Goal: Task Accomplishment & Management: Manage account settings

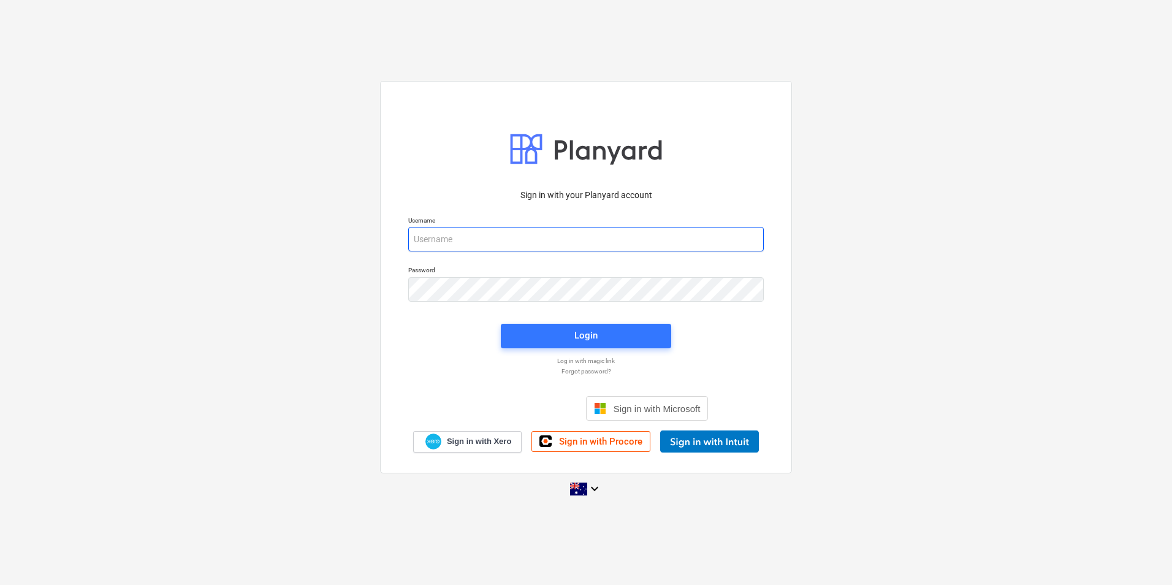
click at [488, 245] on input "email" at bounding box center [586, 239] width 356 height 25
type input "[EMAIL_ADDRESS][DOMAIN_NAME]"
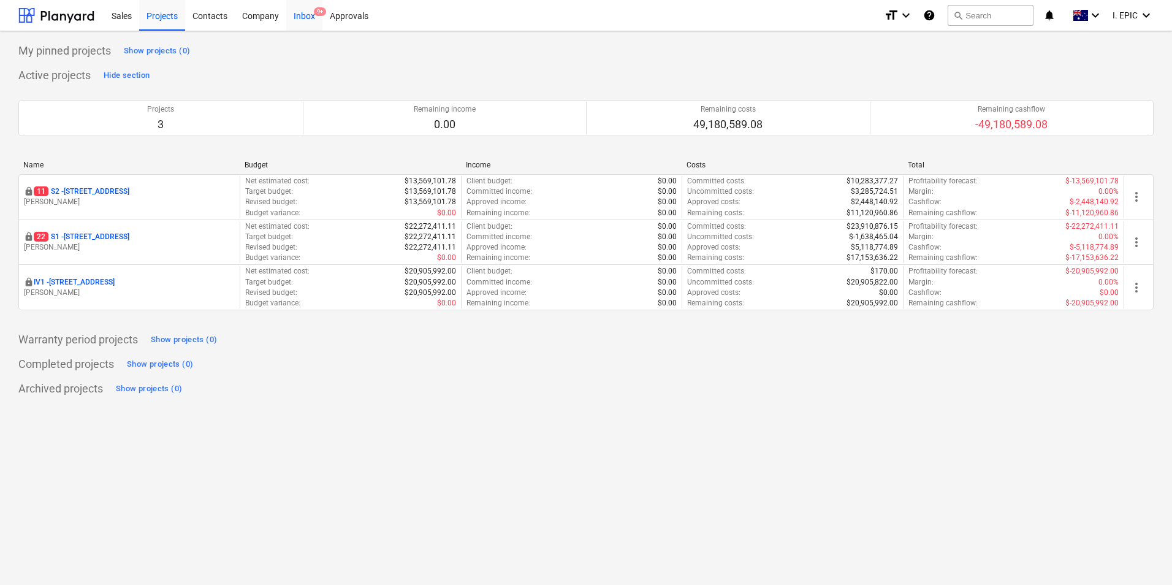
click at [310, 20] on div "Inbox 9+" at bounding box center [304, 14] width 36 height 31
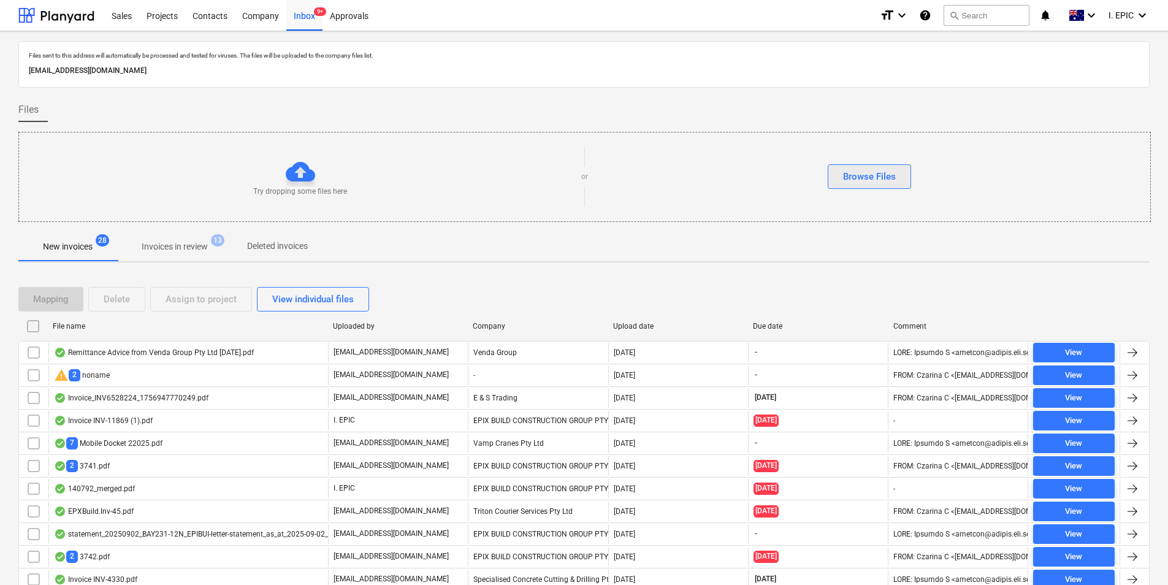
click at [881, 177] on div "Browse Files" at bounding box center [869, 177] width 53 height 16
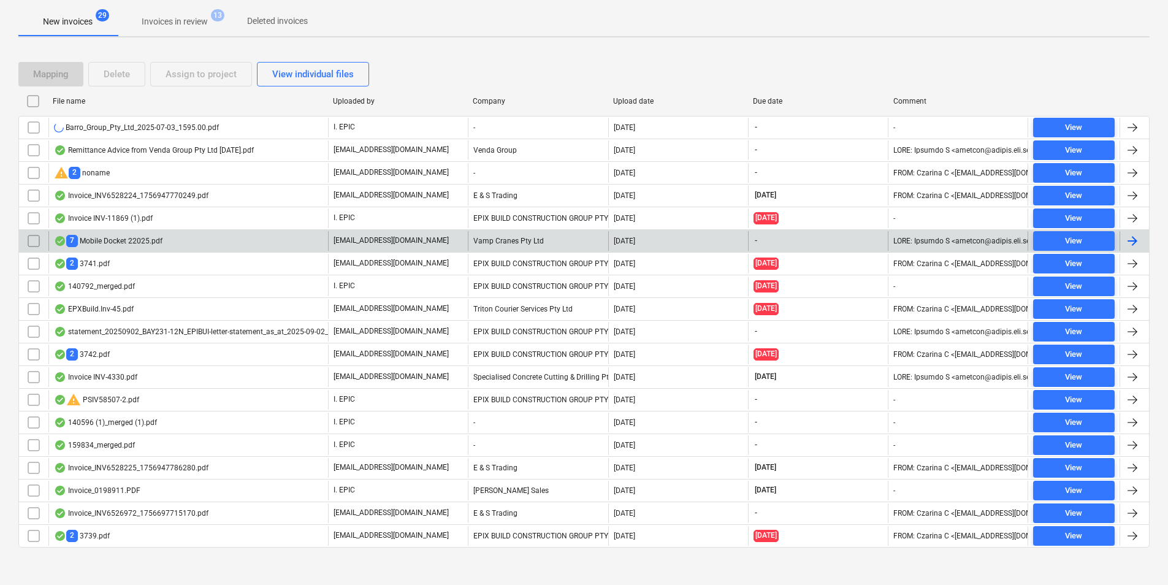
scroll to position [232, 0]
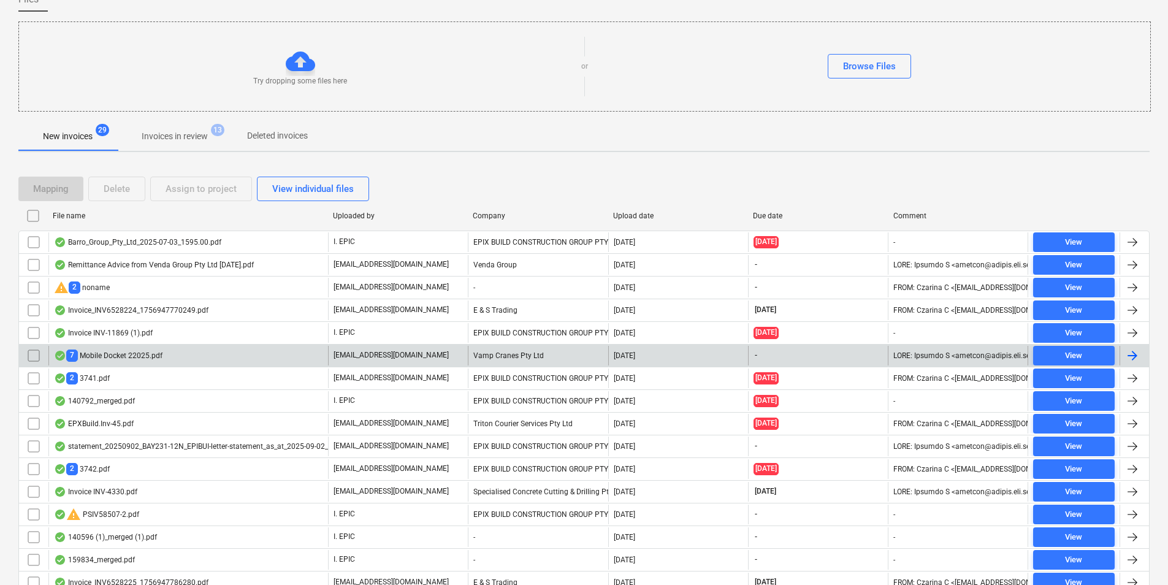
scroll to position [109, 0]
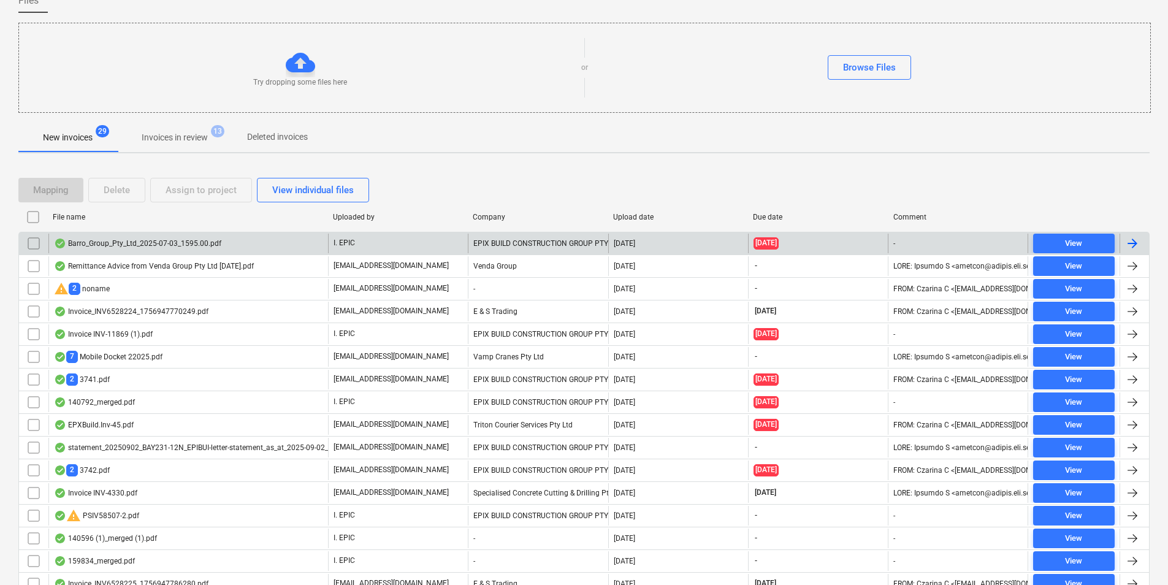
click at [218, 240] on div "Barro_Group_Pty_Ltd_2025-07-03_1595.00.pdf" at bounding box center [137, 244] width 167 height 10
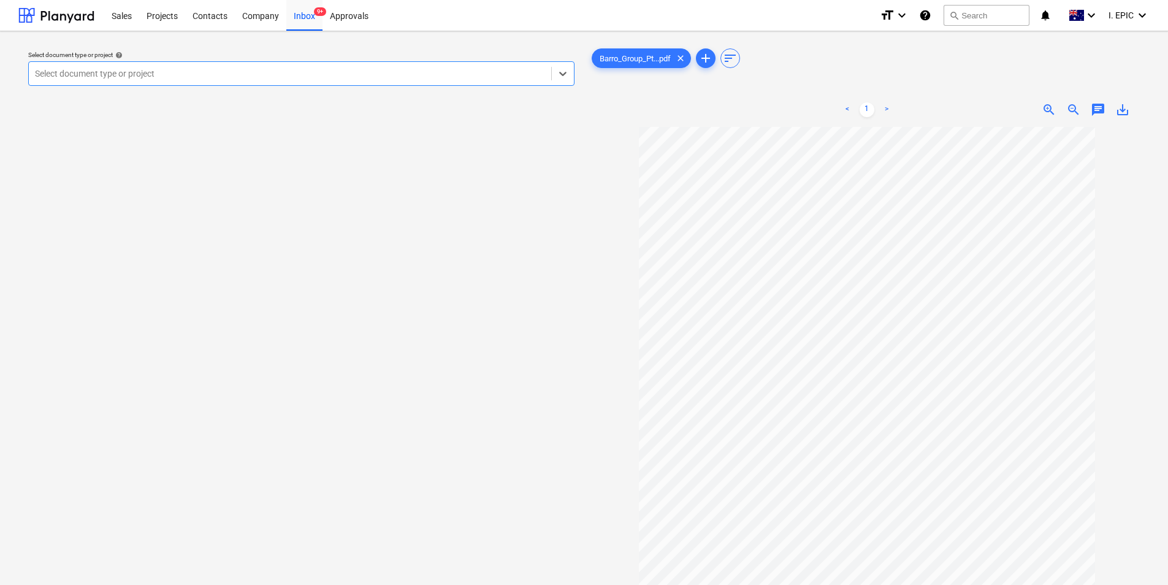
click at [1092, 113] on span "chat" at bounding box center [1098, 109] width 15 height 15
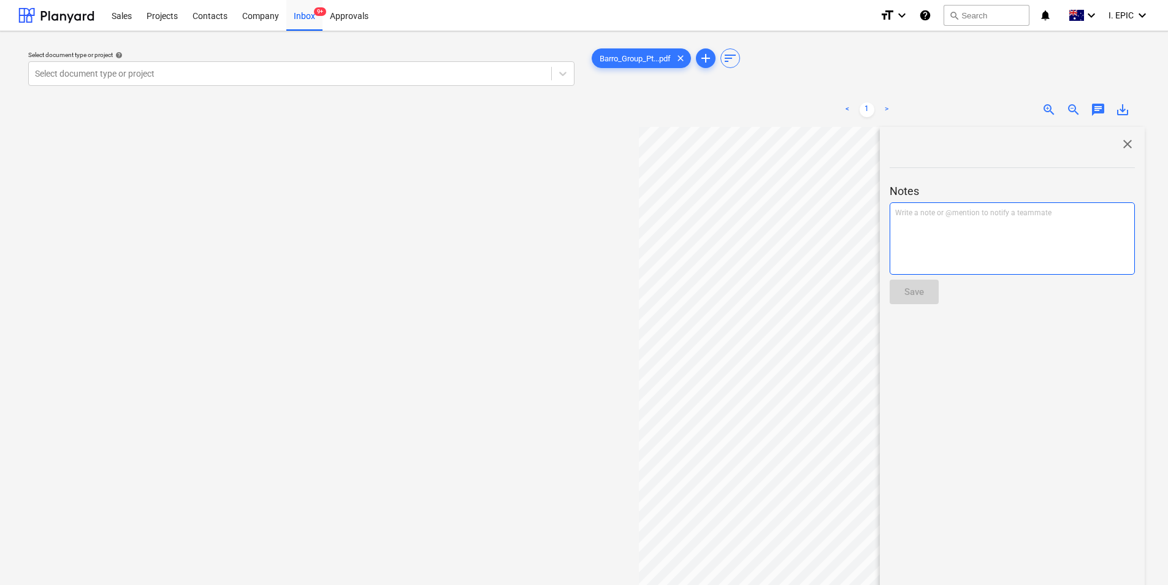
click at [974, 238] on div "Write a note or @mention to notify a teammate [PERSON_NAME]" at bounding box center [1012, 238] width 245 height 72
click at [930, 293] on button "Save" at bounding box center [914, 292] width 49 height 25
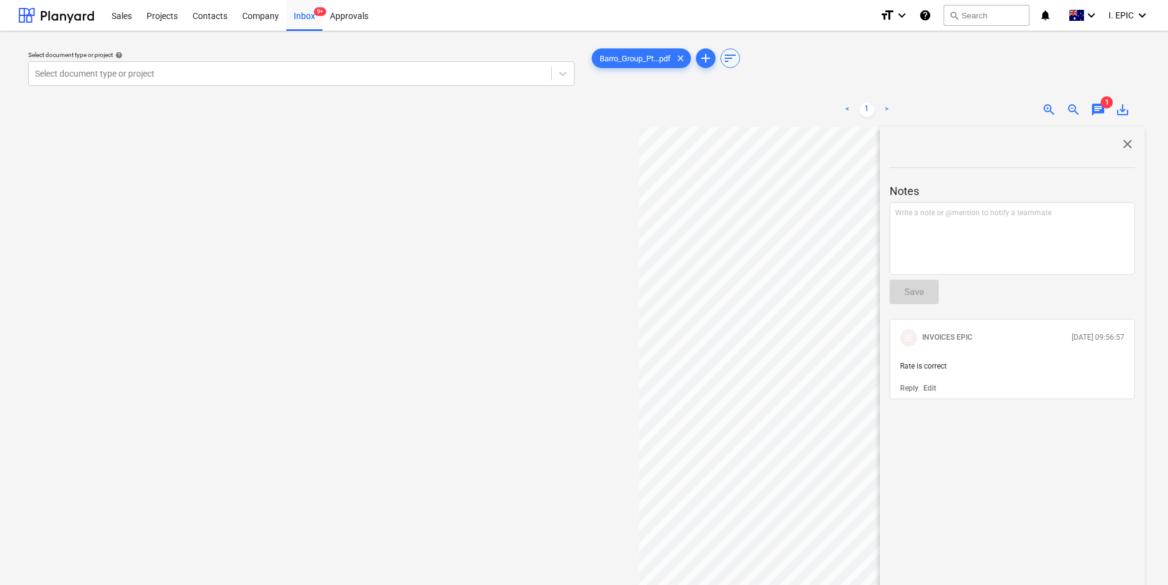
click at [1124, 144] on span "close" at bounding box center [1127, 144] width 15 height 15
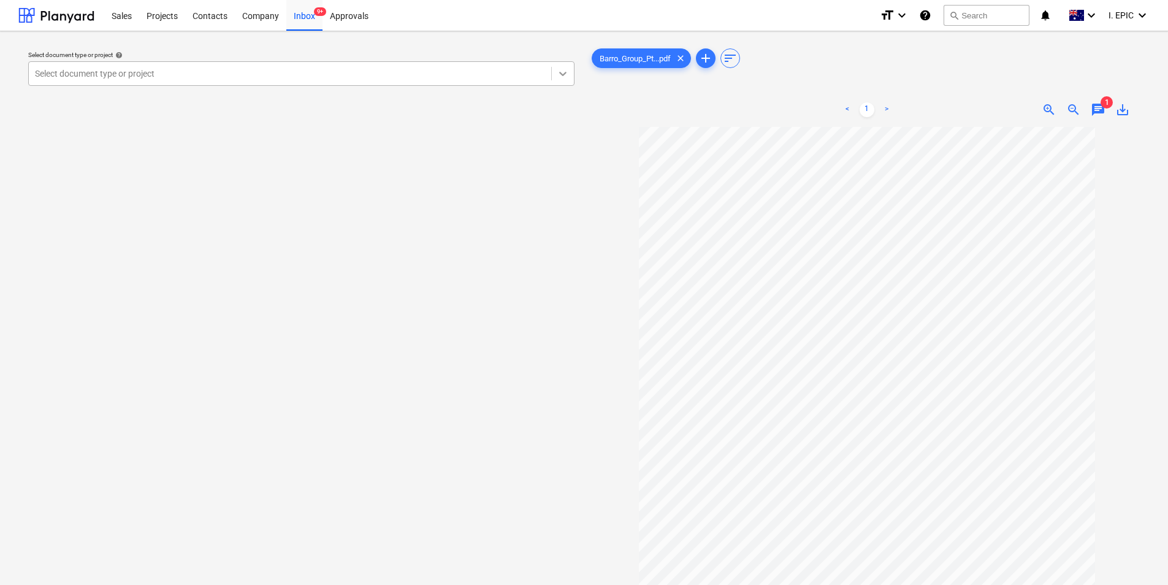
click at [562, 82] on div at bounding box center [563, 74] width 22 height 22
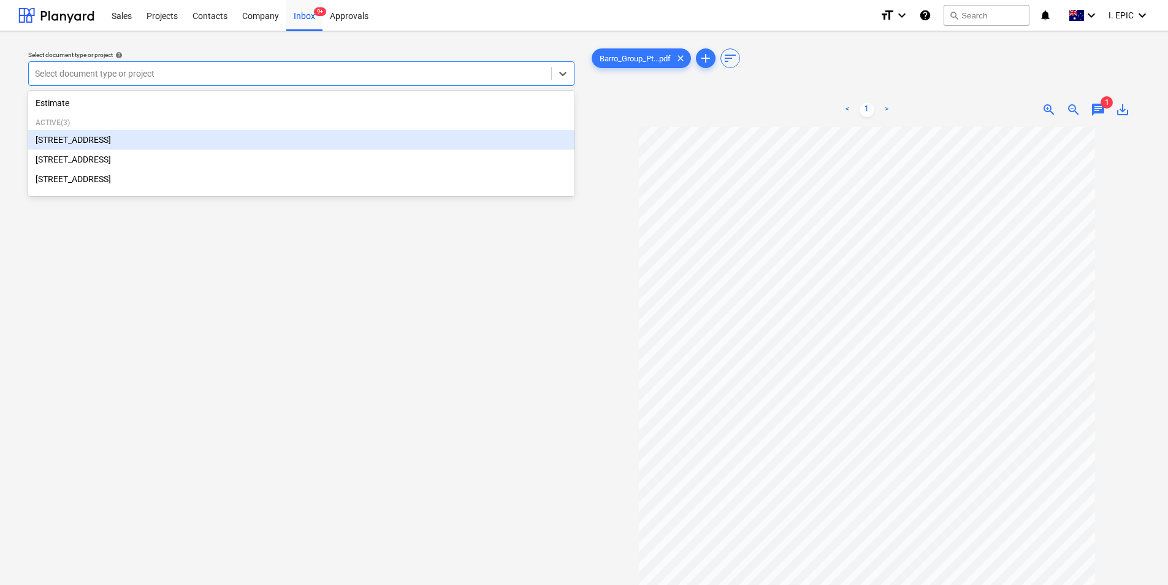
click at [292, 139] on div "[STREET_ADDRESS]" at bounding box center [301, 140] width 546 height 20
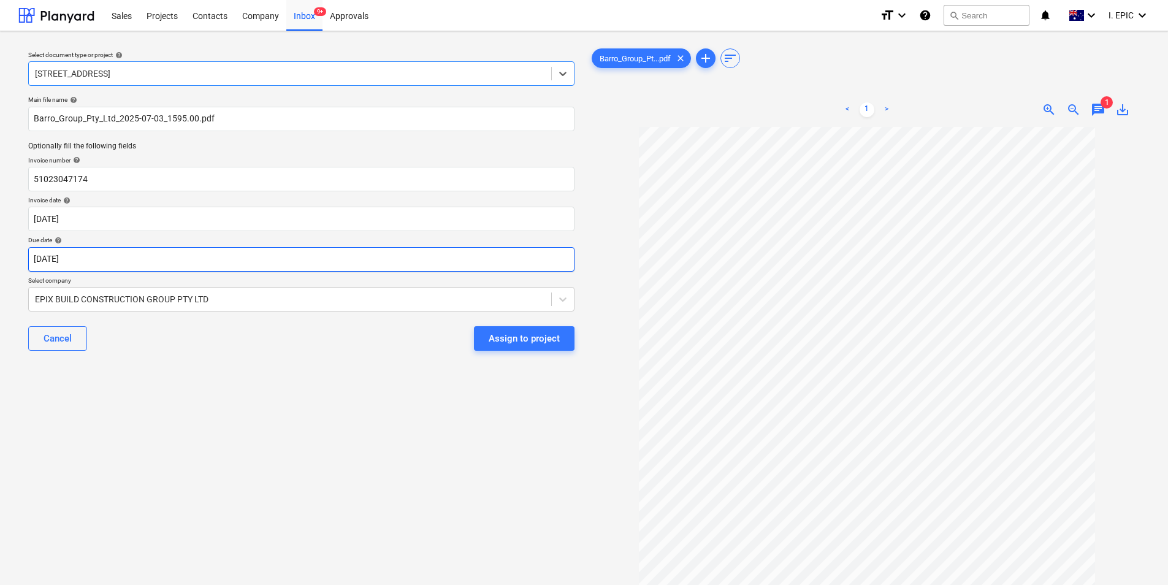
scroll to position [97, 0]
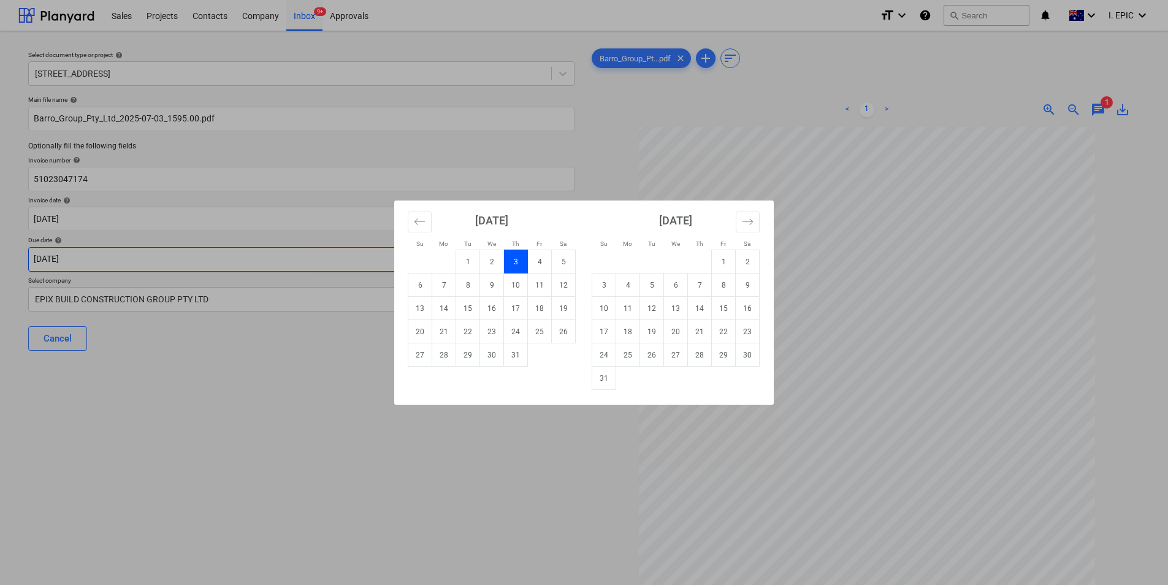
click at [201, 262] on body "Sales Projects Contacts Company Inbox 9+ Approvals format_size keyboard_arrow_d…" at bounding box center [584, 292] width 1168 height 585
click at [749, 264] on td "2" at bounding box center [748, 261] width 24 height 23
type input "[DATE]"
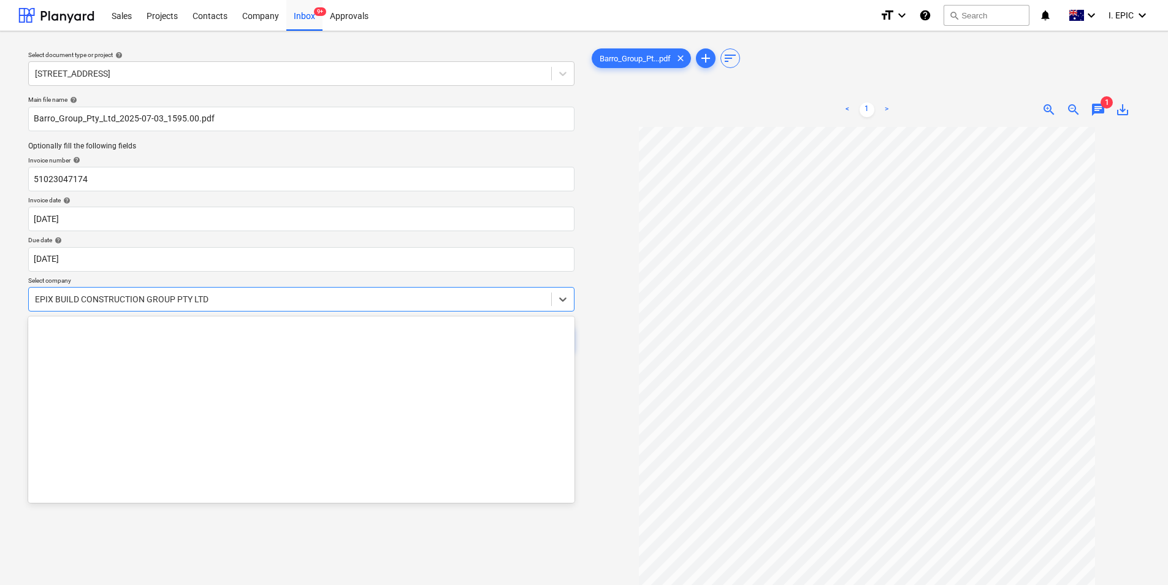
click at [310, 304] on div at bounding box center [290, 299] width 510 height 12
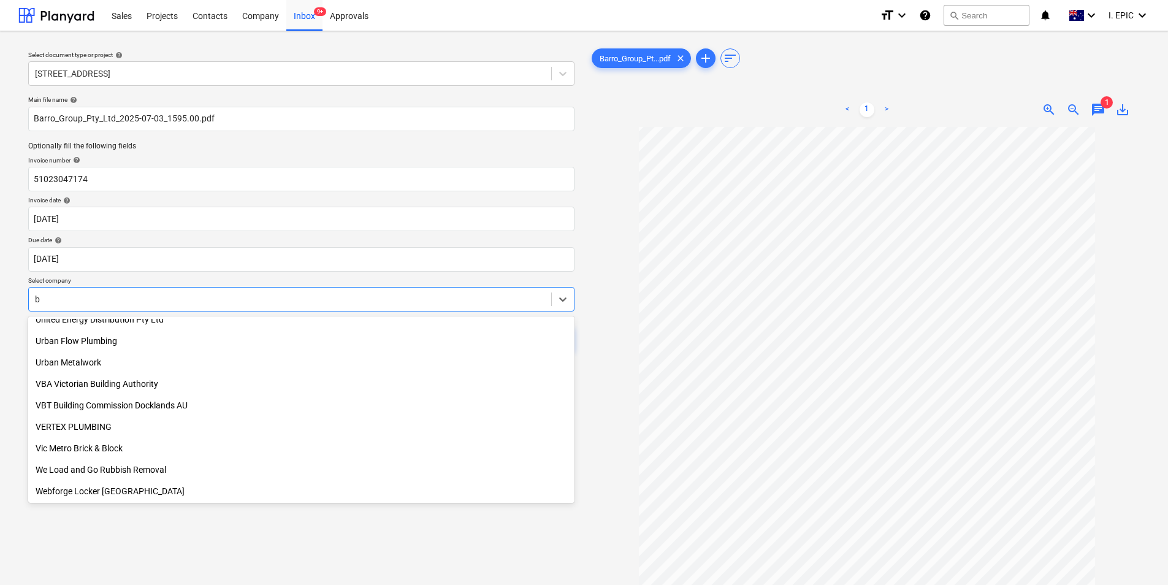
scroll to position [675, 0]
type input "[PERSON_NAME]"
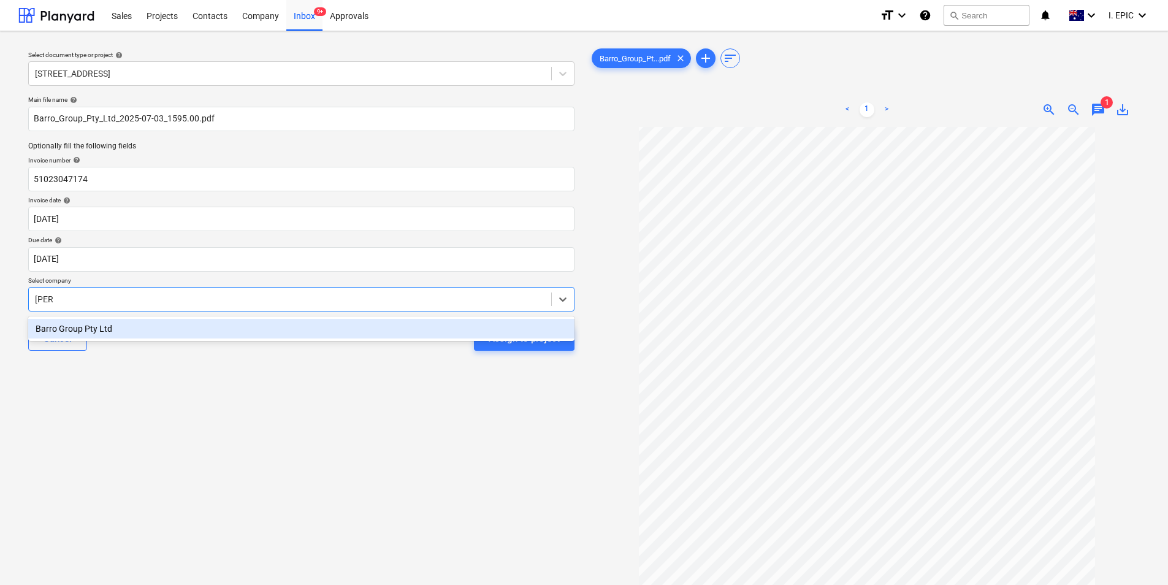
click at [102, 338] on div "Barro Group Pty Ltd" at bounding box center [301, 329] width 546 height 20
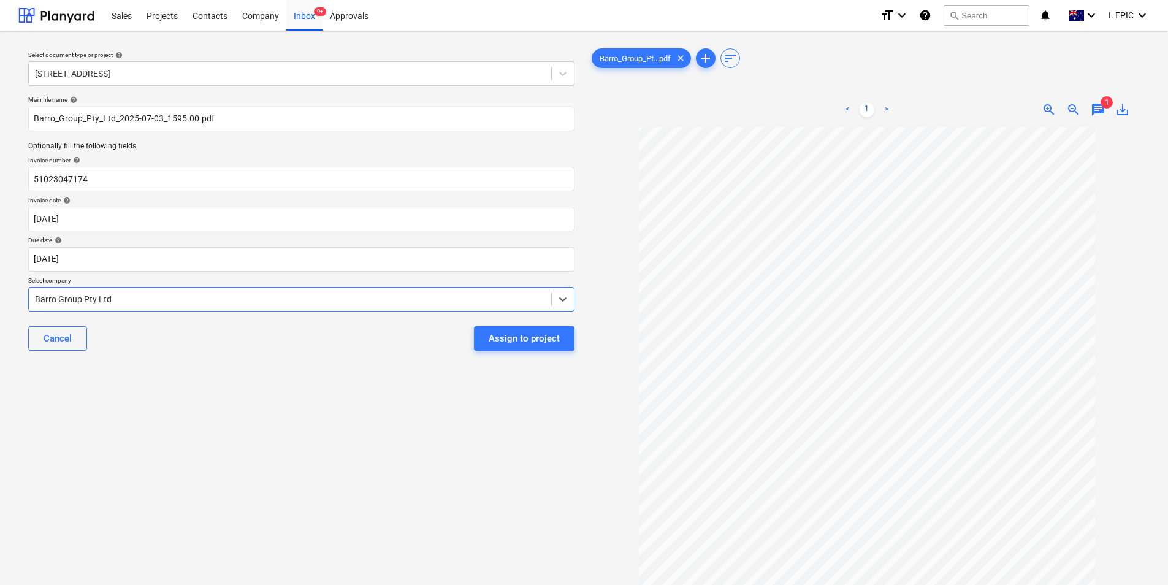
scroll to position [0, 0]
click at [516, 346] on div "Assign to project" at bounding box center [524, 339] width 71 height 16
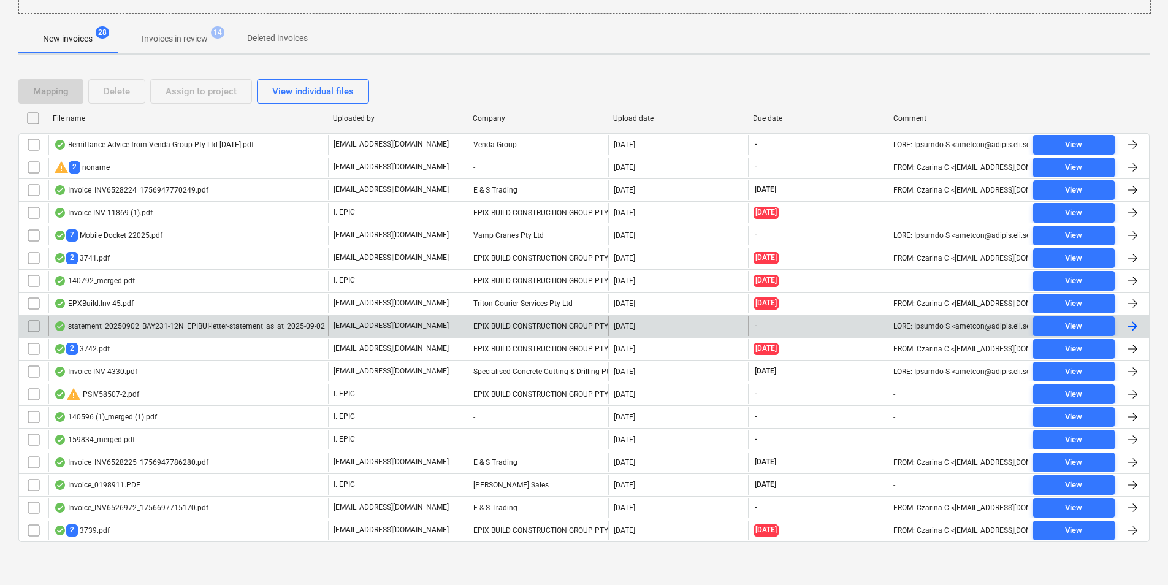
scroll to position [209, 0]
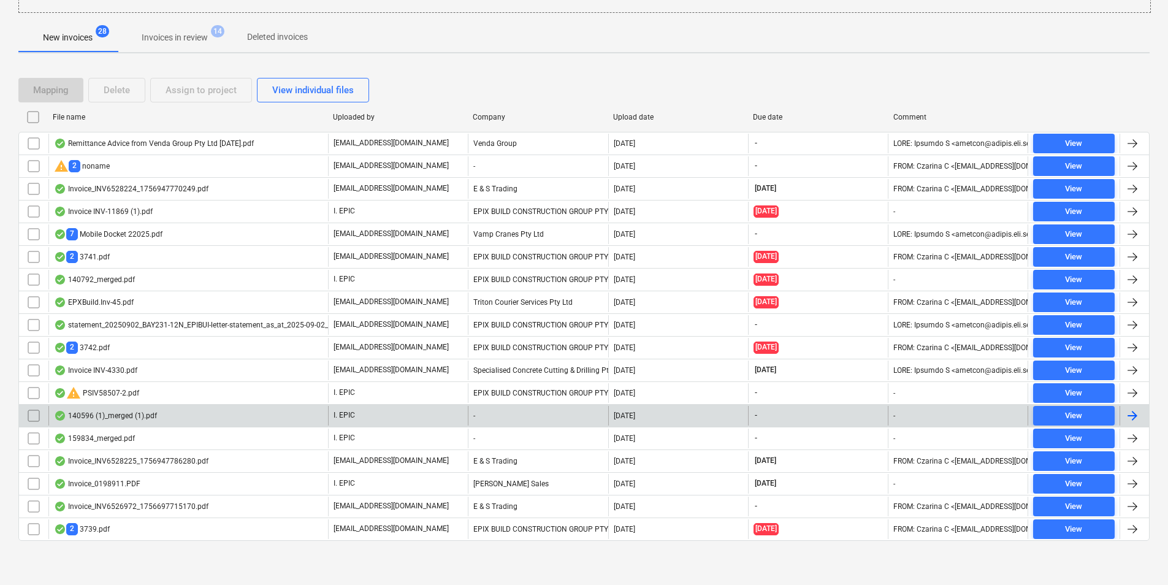
click at [284, 423] on div "140596 (1)_merged (1).pdf" at bounding box center [188, 416] width 280 height 20
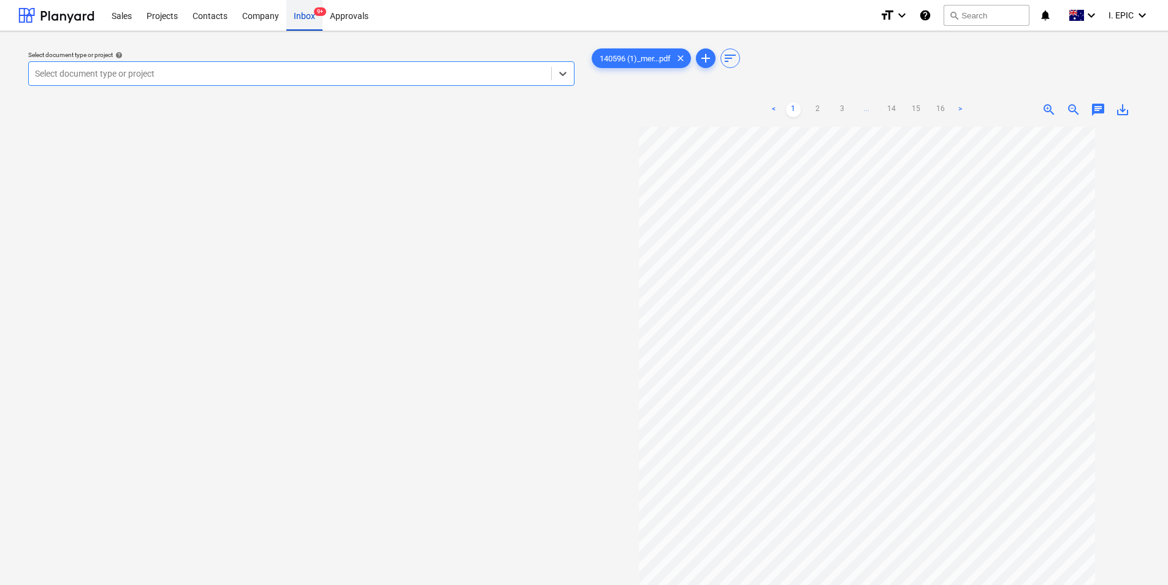
click at [294, 18] on div "Inbox 9+" at bounding box center [304, 14] width 36 height 31
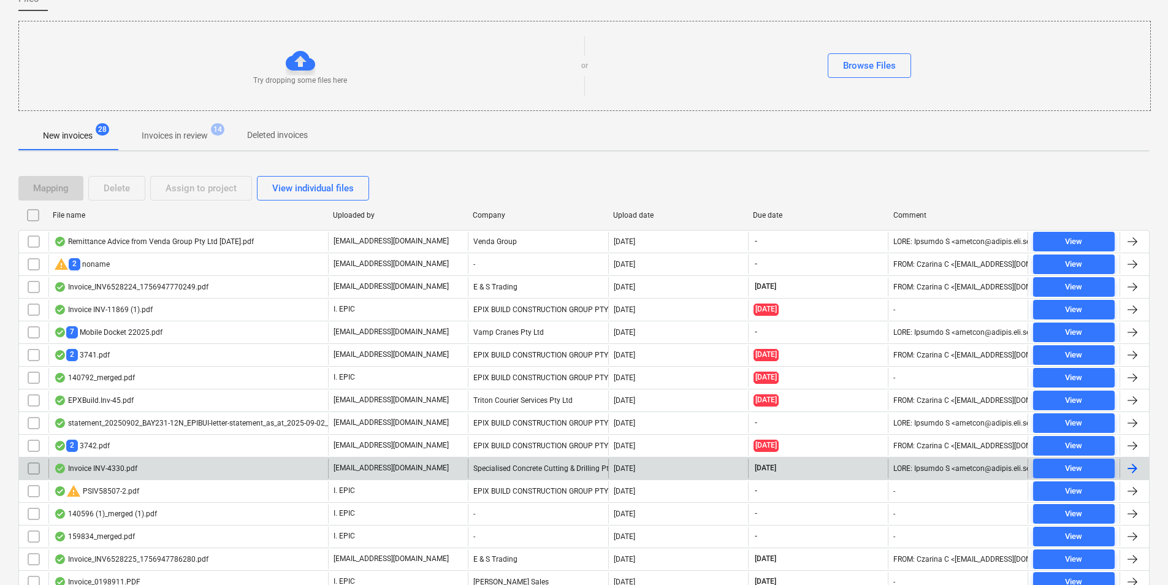
scroll to position [209, 0]
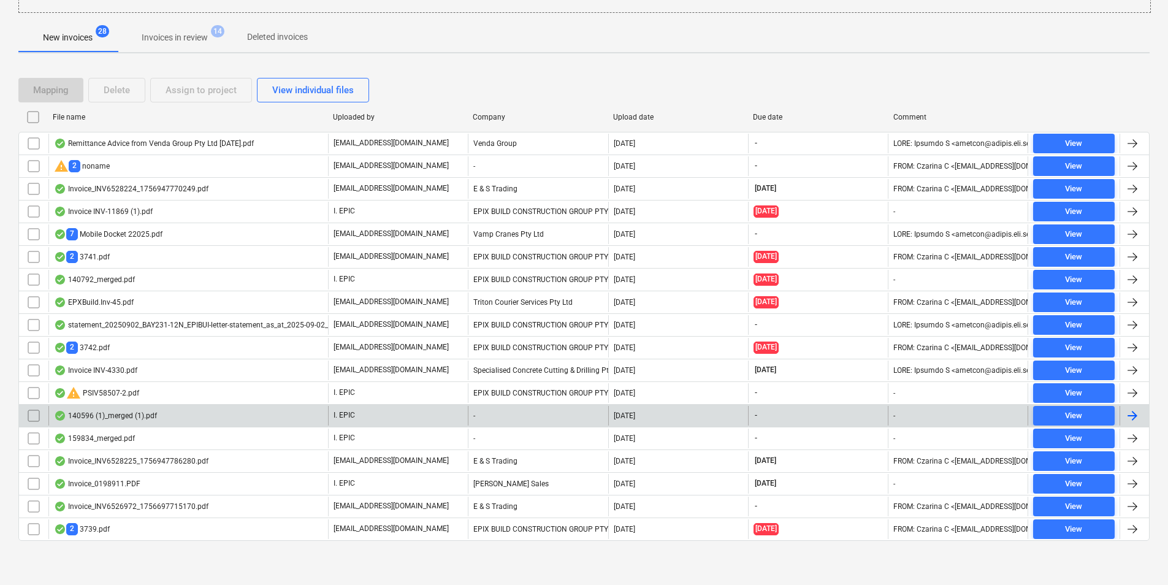
click at [224, 422] on div "140596 (1)_merged (1).pdf" at bounding box center [188, 416] width 280 height 20
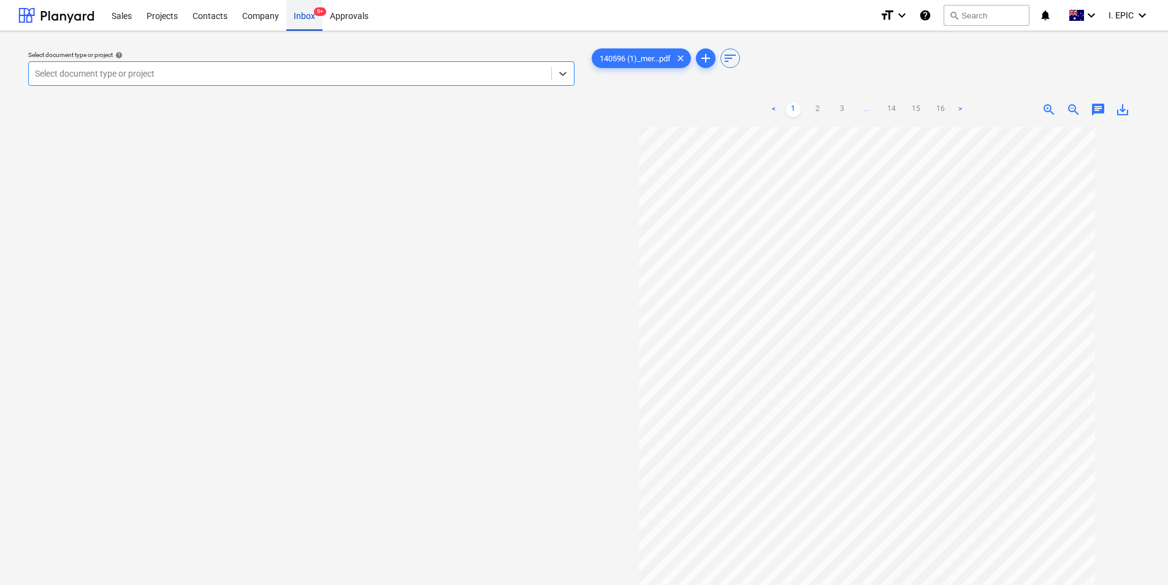
click at [302, 21] on div "Inbox 9+" at bounding box center [304, 14] width 36 height 31
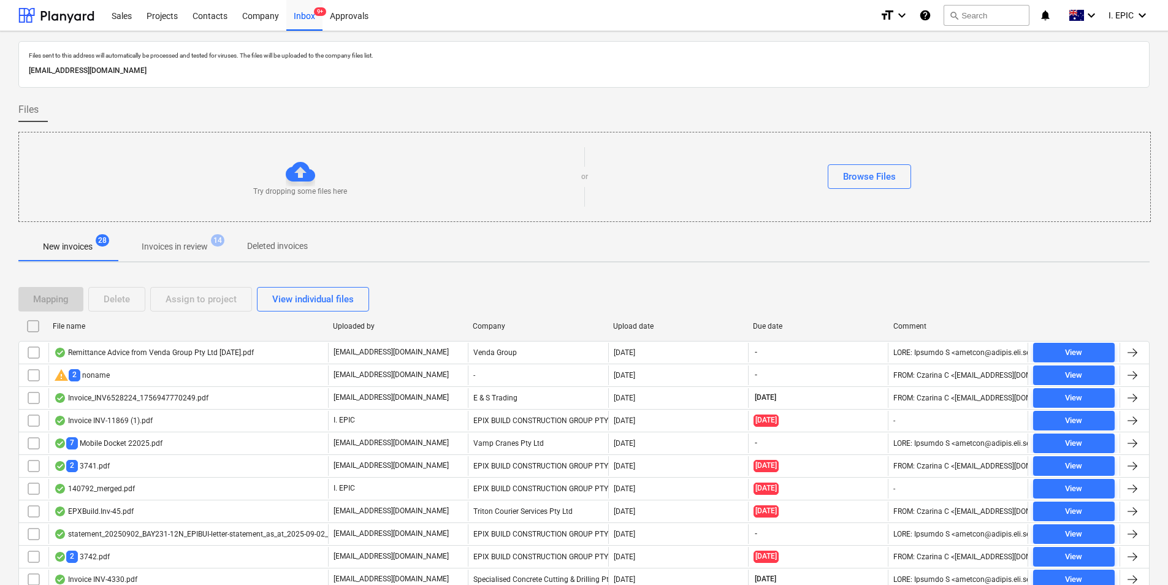
scroll to position [209, 0]
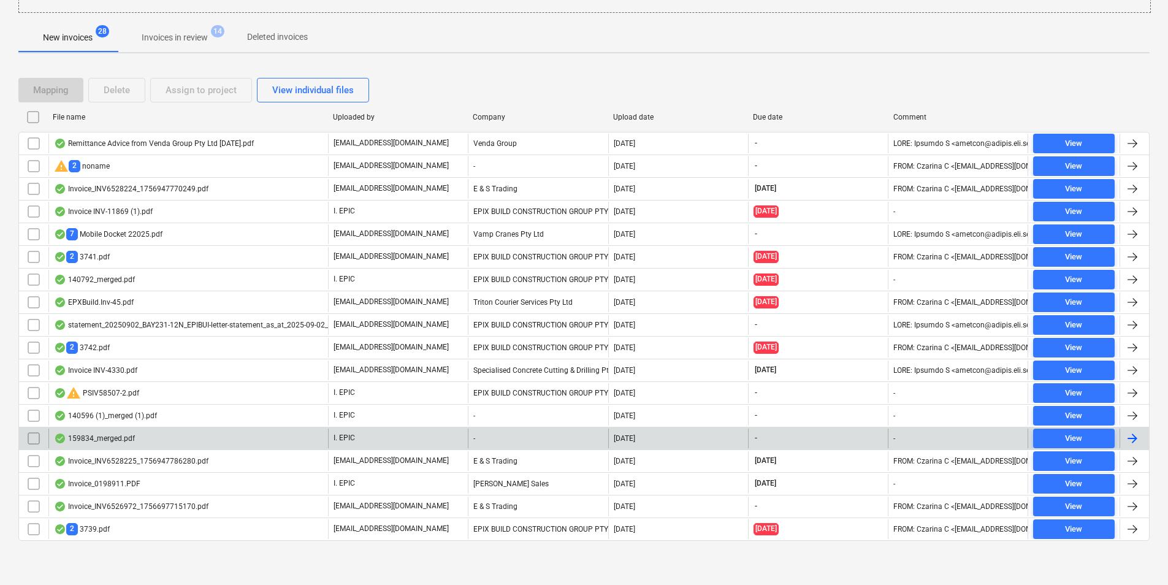
click at [192, 444] on div "159834_merged.pdf" at bounding box center [188, 439] width 280 height 20
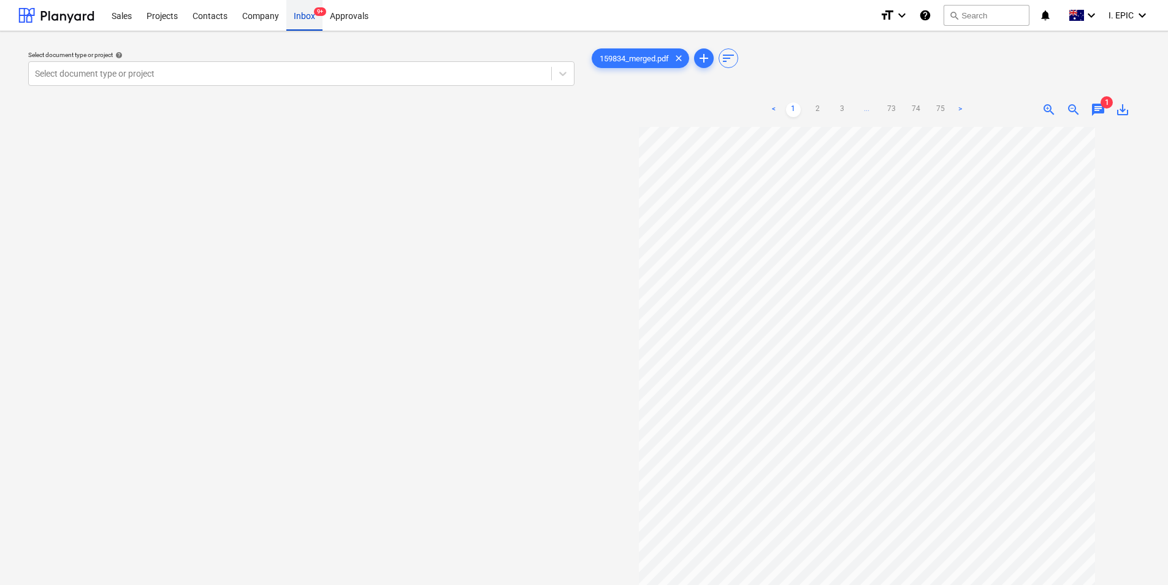
click at [308, 20] on div "Inbox 9+" at bounding box center [304, 14] width 36 height 31
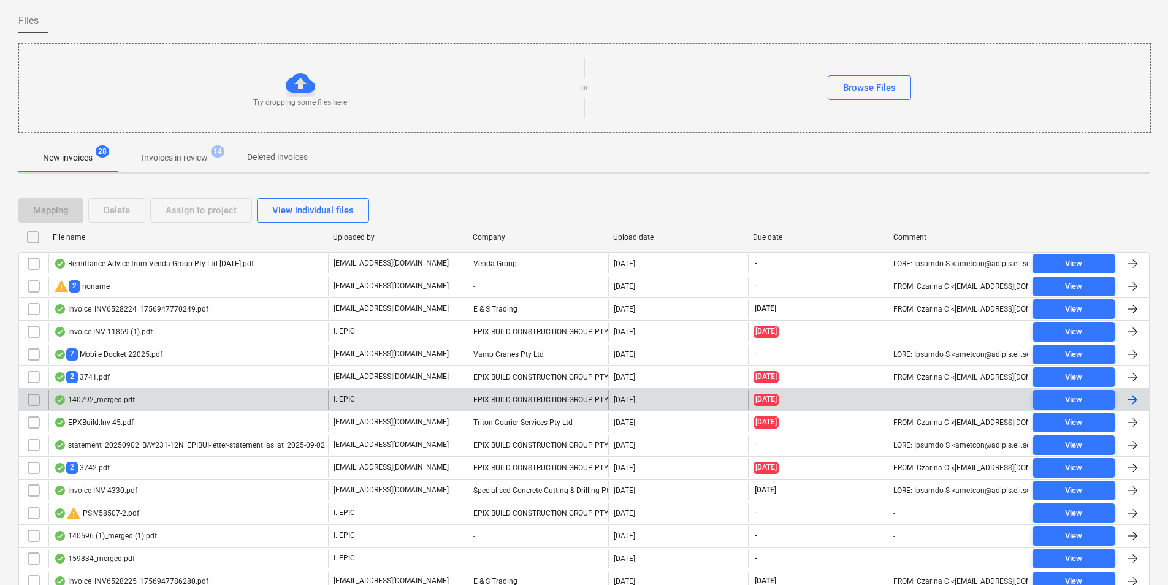
scroll to position [61, 0]
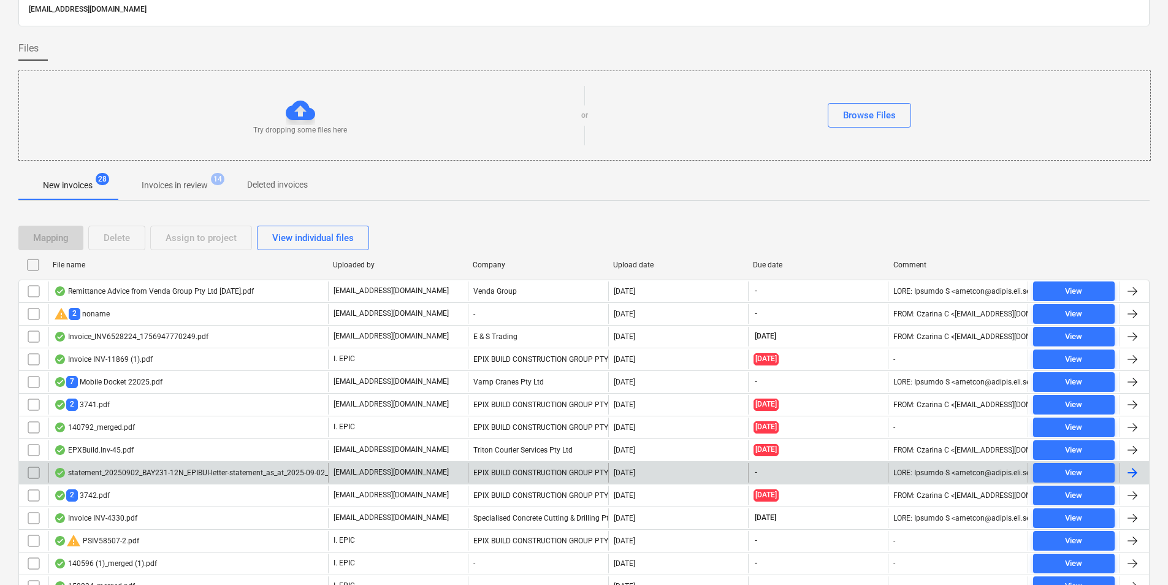
click at [216, 475] on div "statement_20250902_BAY231-12N_EPIBUI-letter-statement_as_at_2025-09-02_17567915…" at bounding box center [219, 473] width 330 height 10
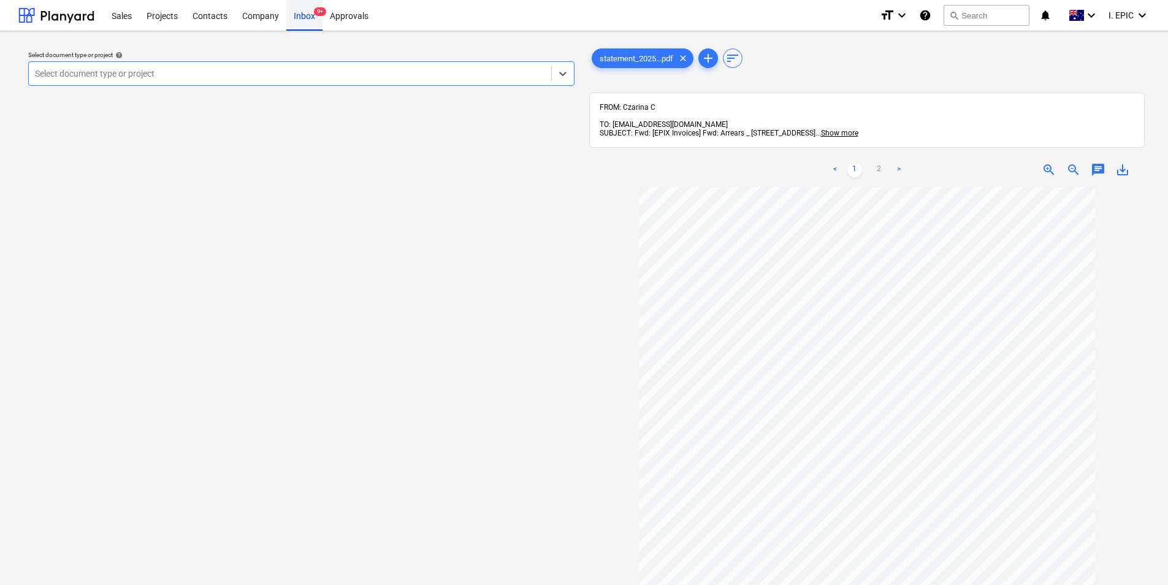
click at [295, 13] on div "Inbox 9+" at bounding box center [304, 14] width 36 height 31
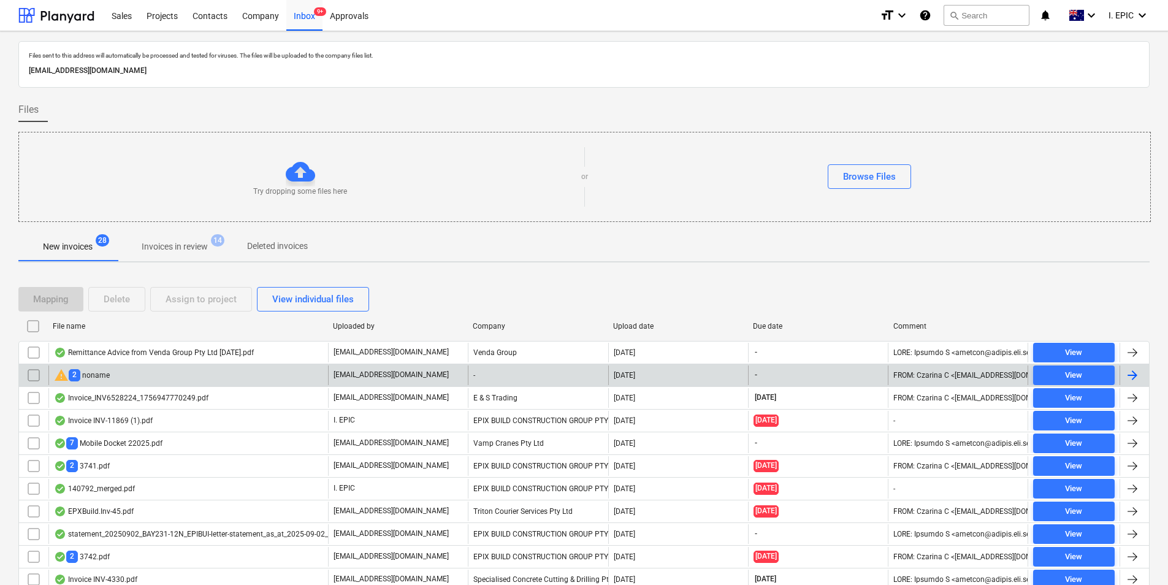
click at [224, 376] on div "warning 2 noname" at bounding box center [188, 375] width 280 height 20
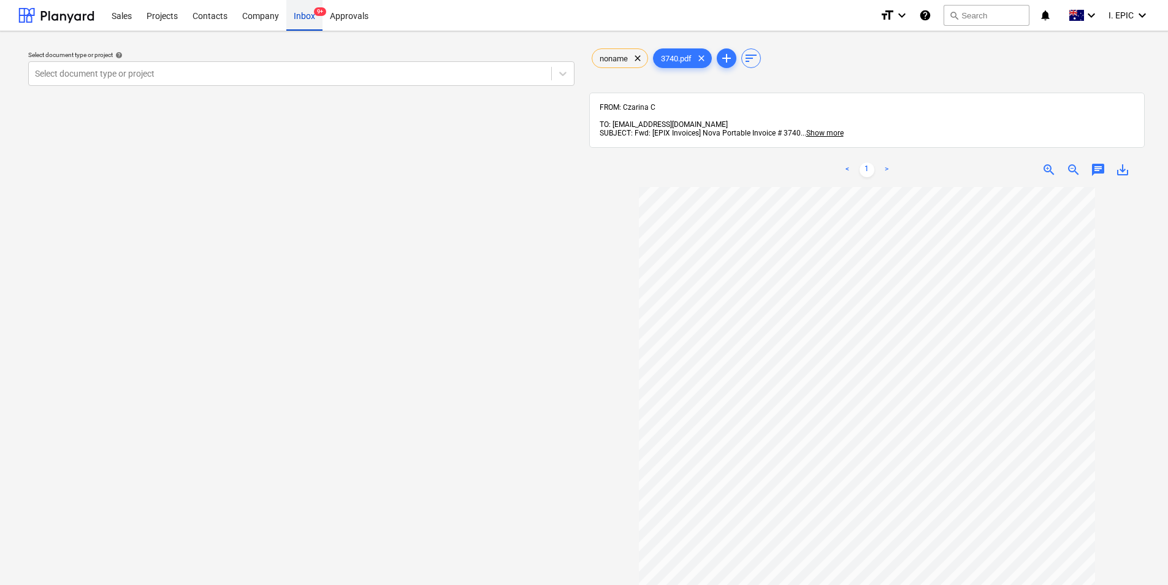
click at [306, 18] on div "Inbox 9+" at bounding box center [304, 14] width 36 height 31
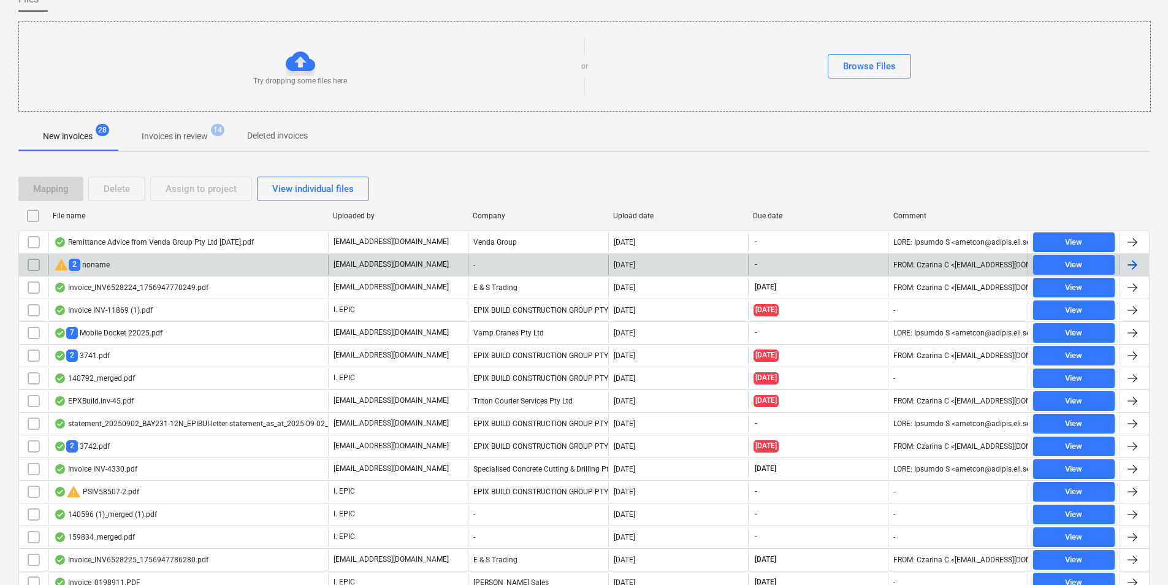
scroll to position [209, 0]
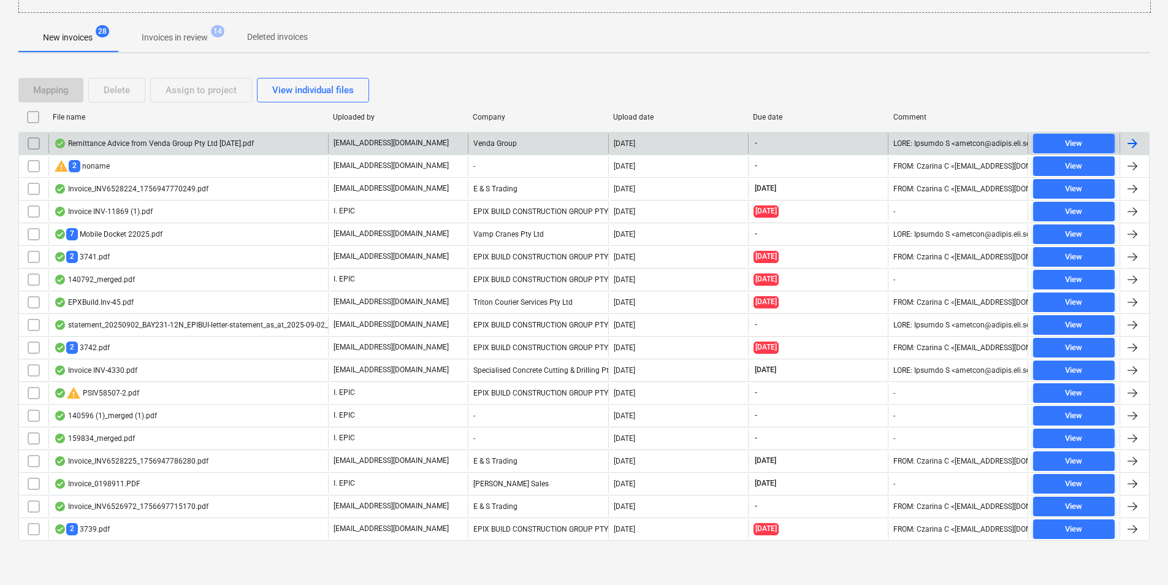
click at [169, 150] on div "Remittance Advice from Venda Group Pty Ltd [DATE].pdf" at bounding box center [188, 144] width 280 height 20
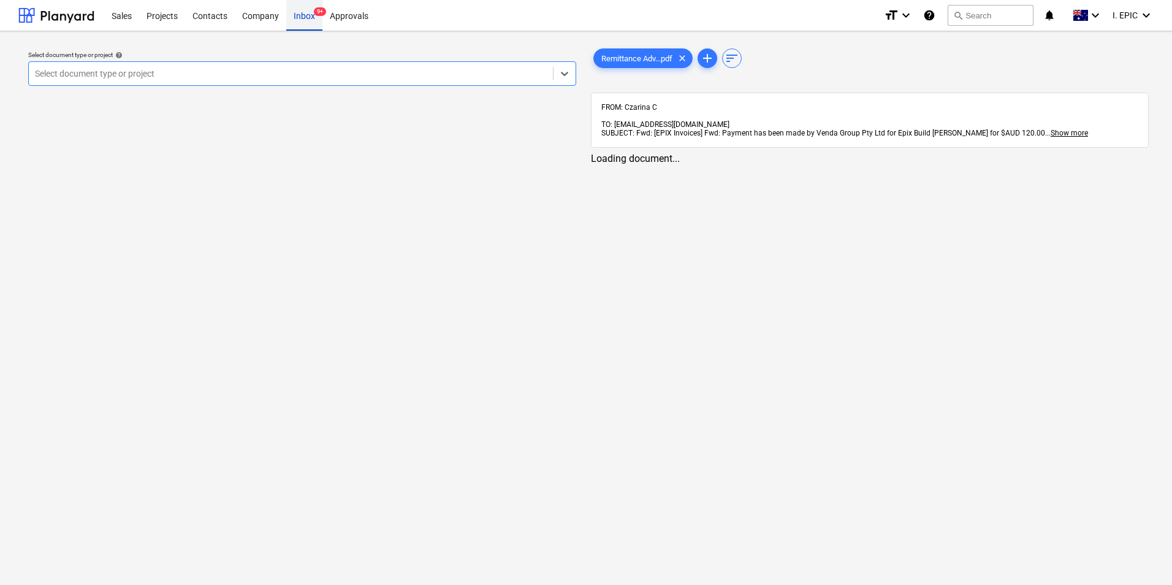
click at [312, 20] on div "Inbox 9+" at bounding box center [304, 14] width 36 height 31
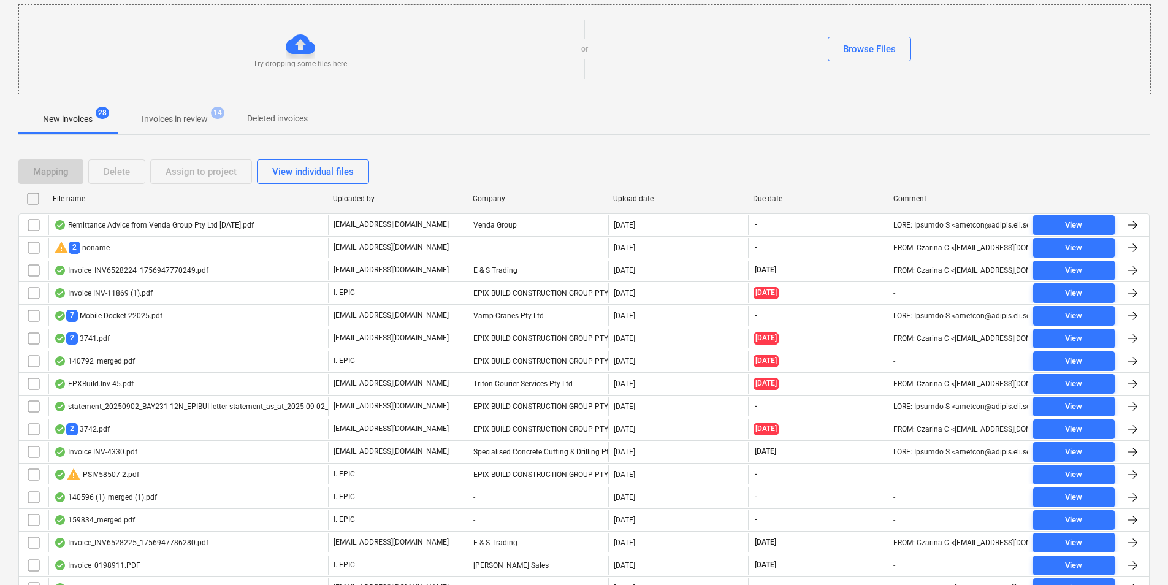
scroll to position [209, 0]
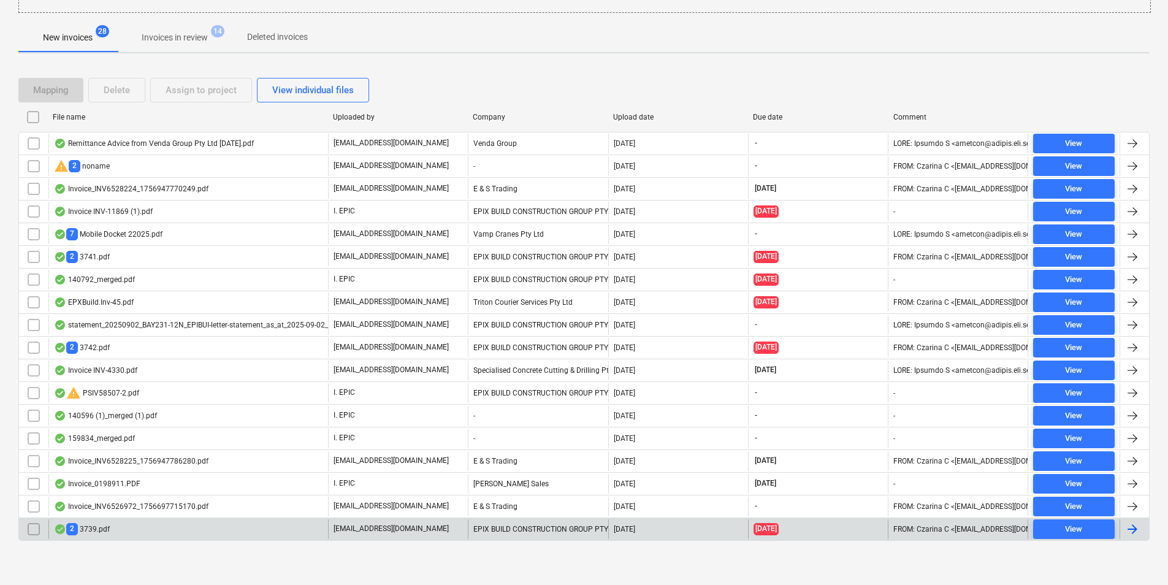
click at [178, 532] on div "2 3739.pdf" at bounding box center [188, 529] width 280 height 20
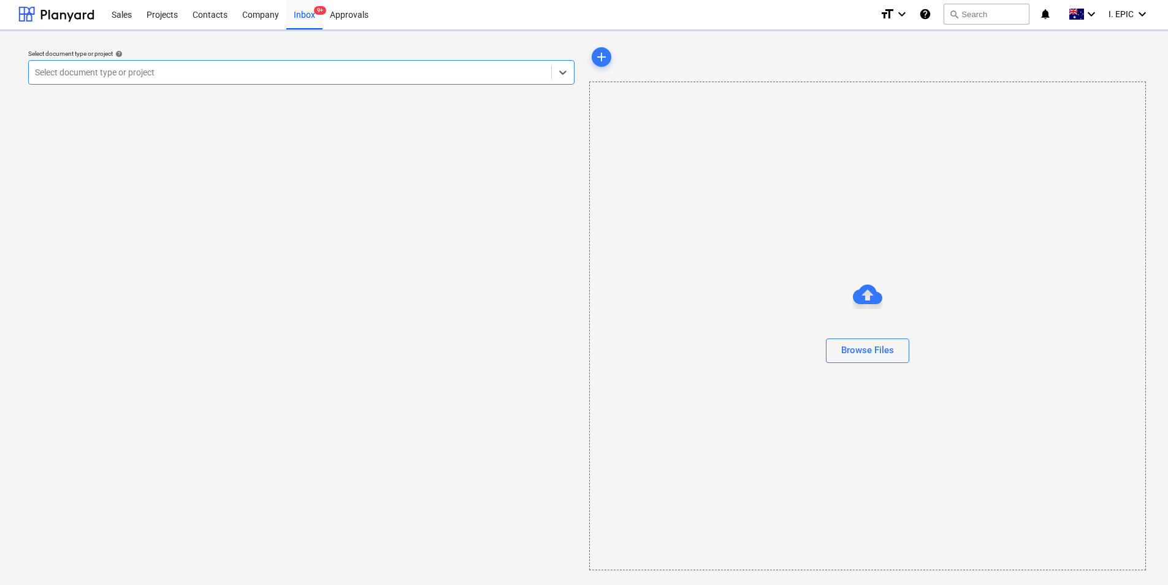
scroll to position [1, 0]
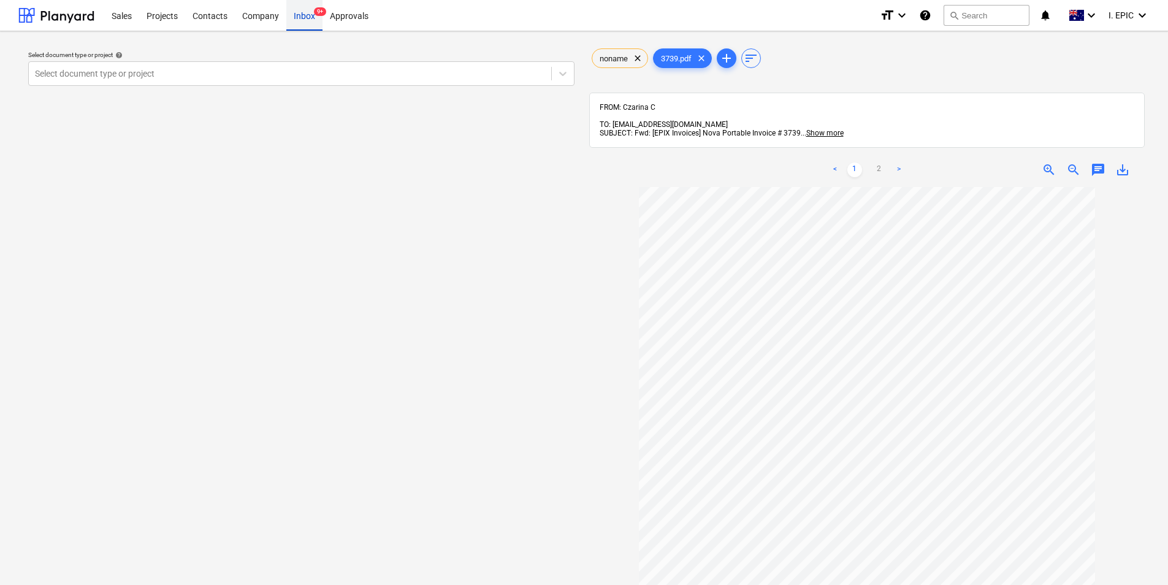
click at [298, 23] on div "Inbox 9+" at bounding box center [304, 14] width 36 height 31
